Goal: Task Accomplishment & Management: Use online tool/utility

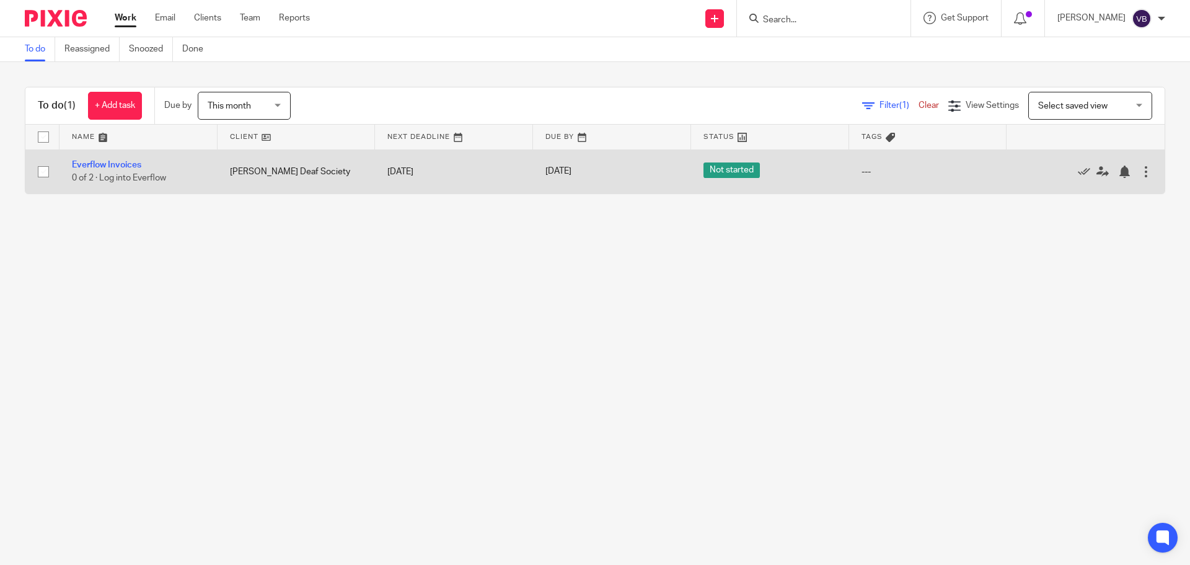
click at [107, 160] on td "Everflow Invoices 0 of 2 · Log into Everflow" at bounding box center [138, 171] width 158 height 44
click at [107, 167] on link "Everflow Invoices" at bounding box center [106, 164] width 69 height 9
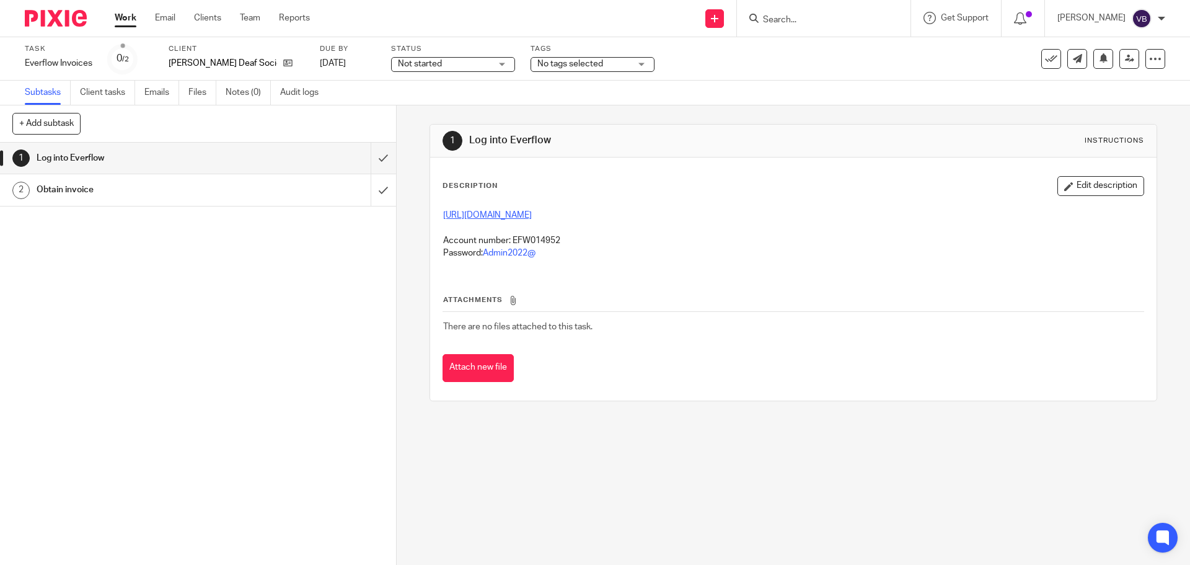
click at [458, 216] on link "[URL][DOMAIN_NAME]" at bounding box center [487, 215] width 89 height 9
click at [368, 156] on input "submit" at bounding box center [198, 158] width 396 height 31
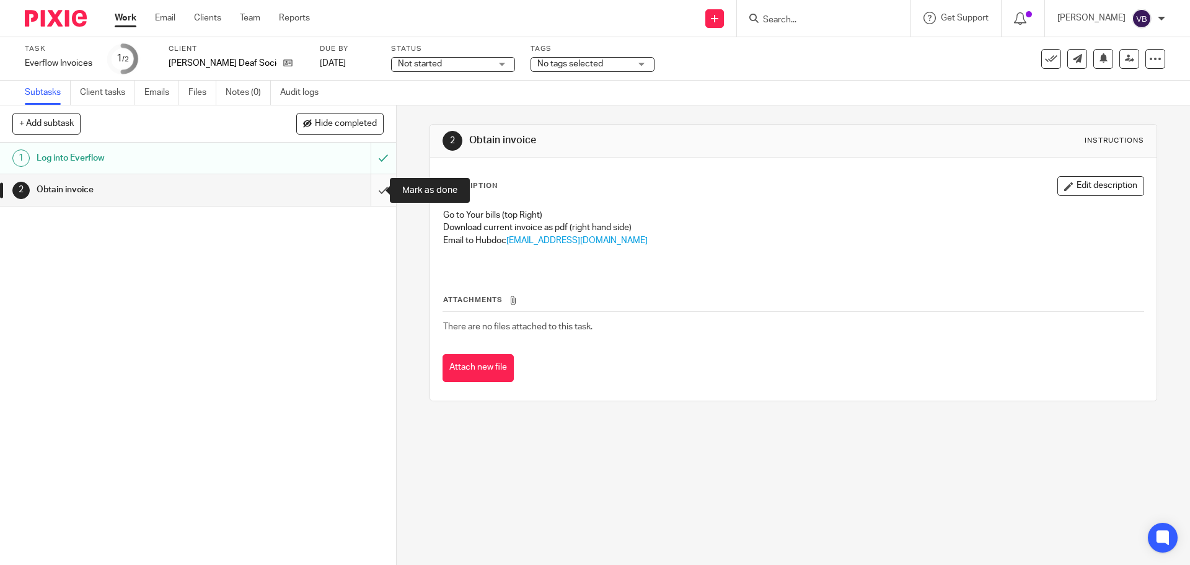
click at [369, 191] on input "submit" at bounding box center [198, 189] width 396 height 31
